Goal: Task Accomplishment & Management: Use online tool/utility

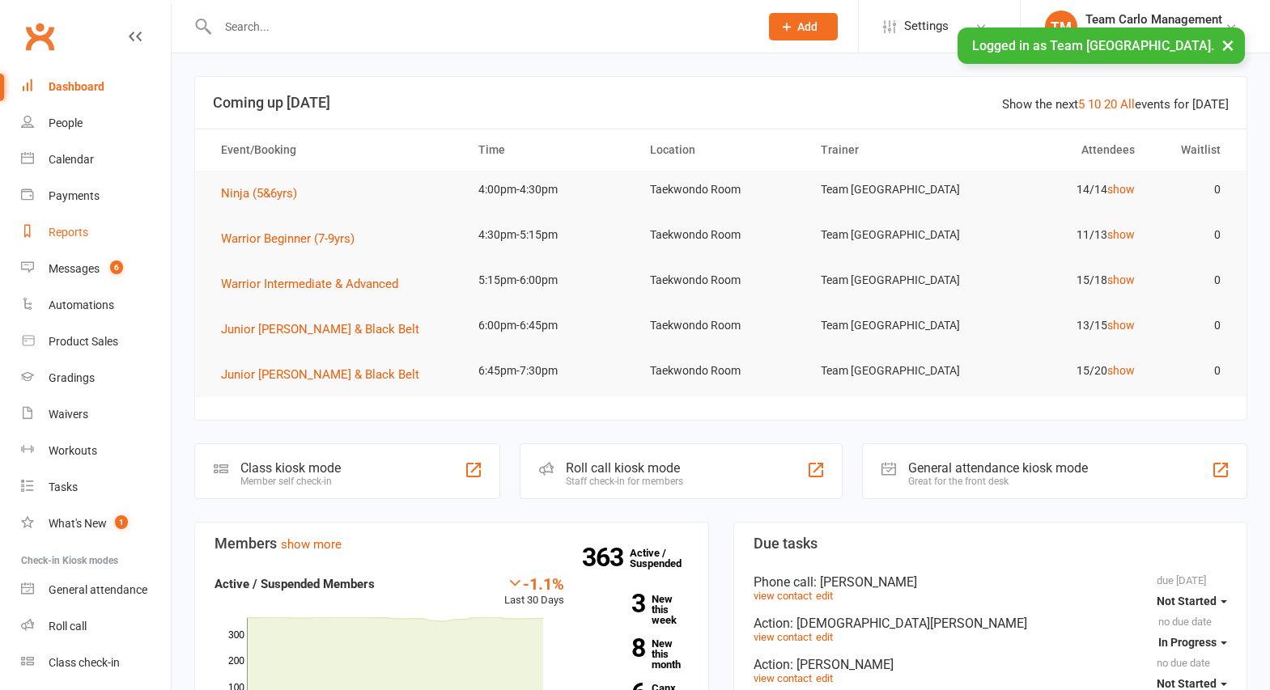
click at [68, 232] on div "Reports" at bounding box center [69, 232] width 40 height 13
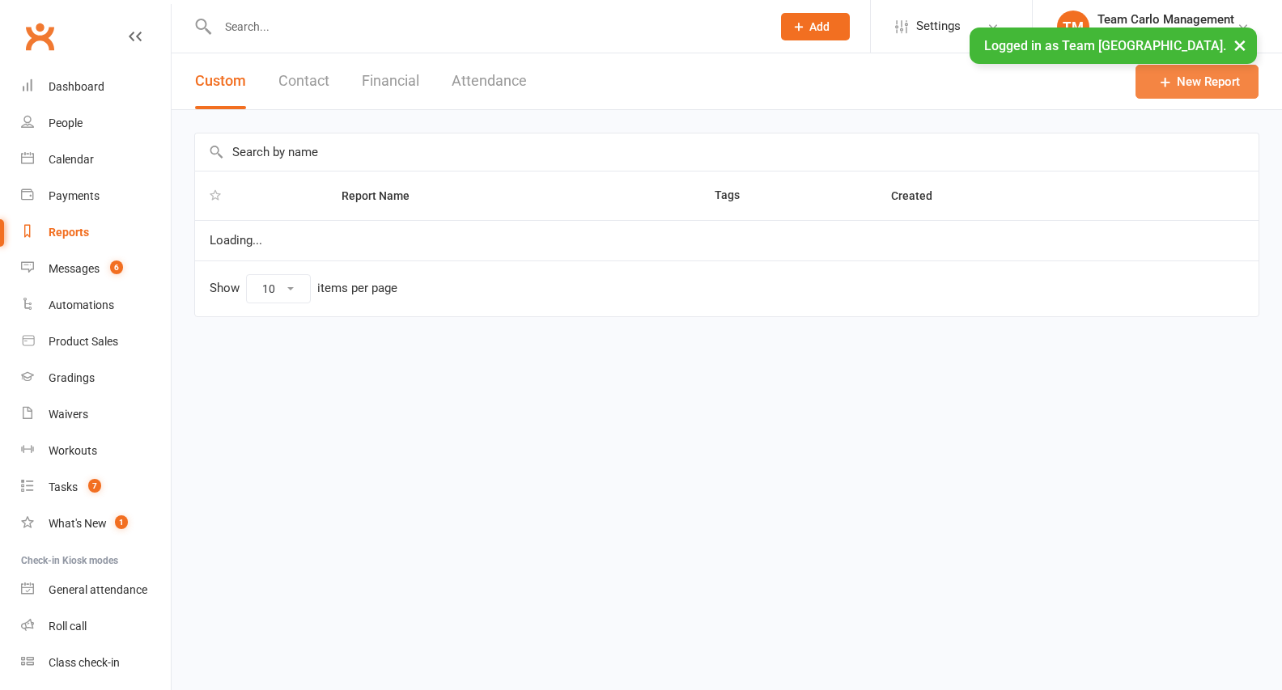
click at [1196, 81] on link "New Report" at bounding box center [1196, 82] width 123 height 34
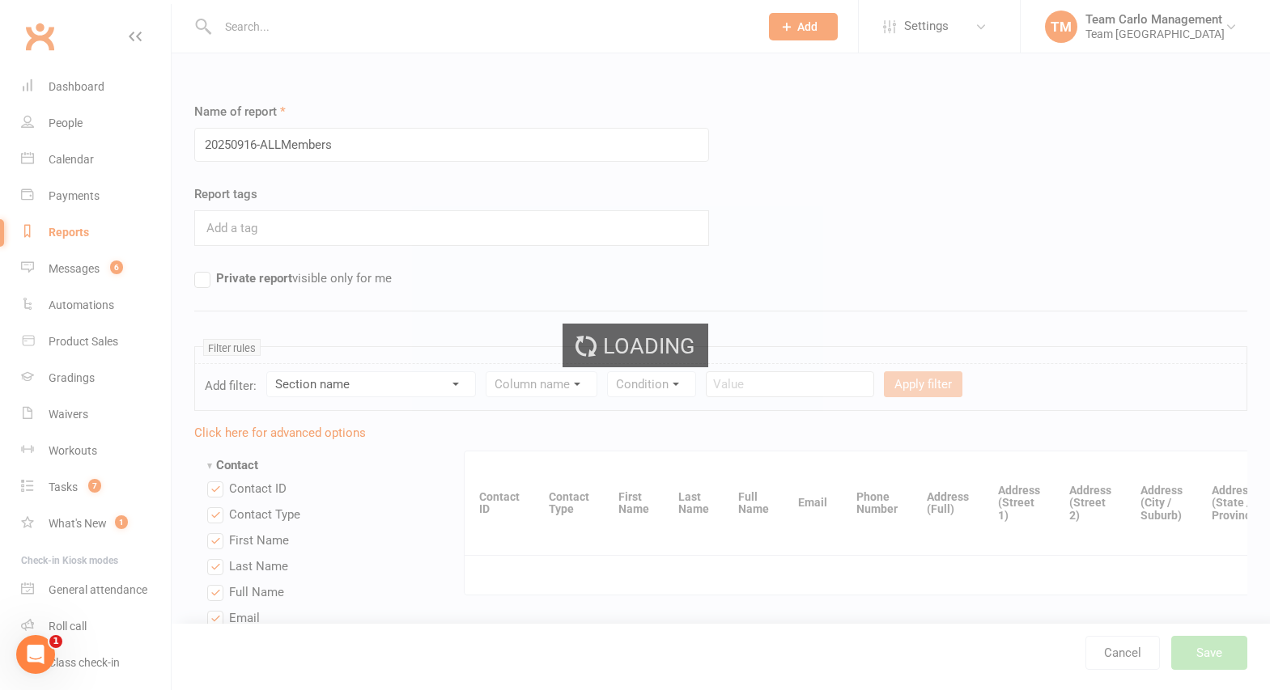
type input "20250916-ALLMembers"
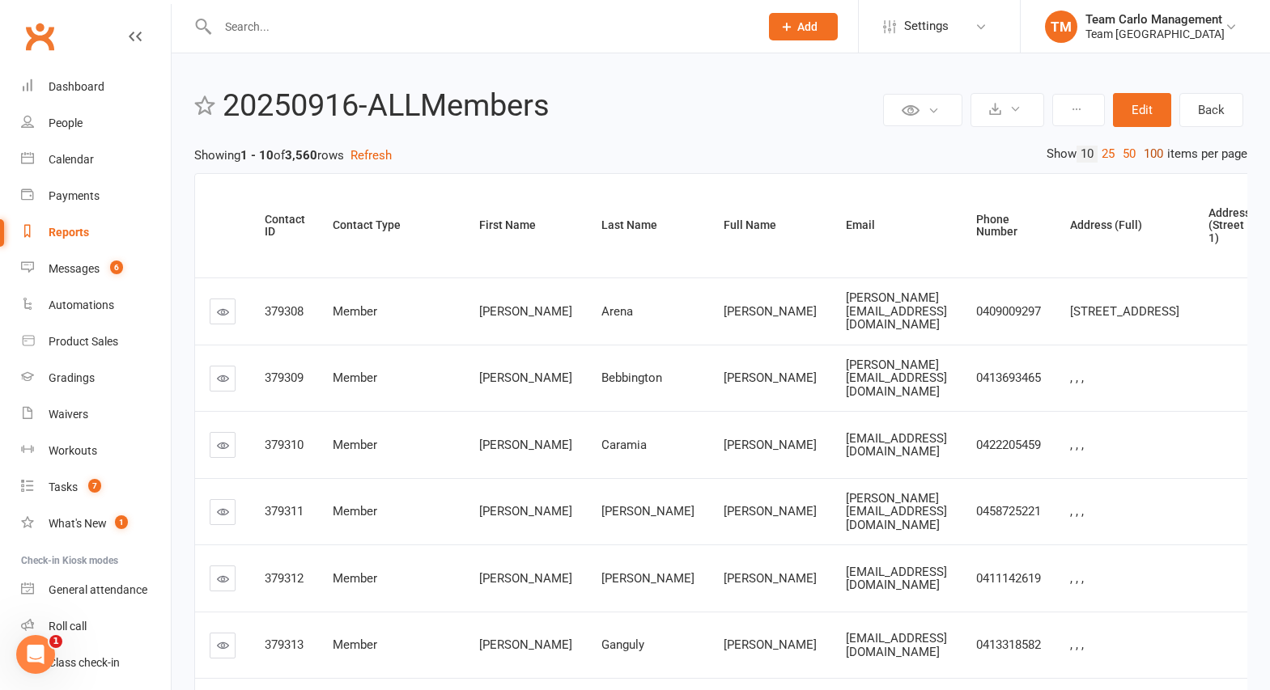
click at [1149, 154] on link "100" at bounding box center [1154, 154] width 28 height 17
